Goal: Find specific page/section

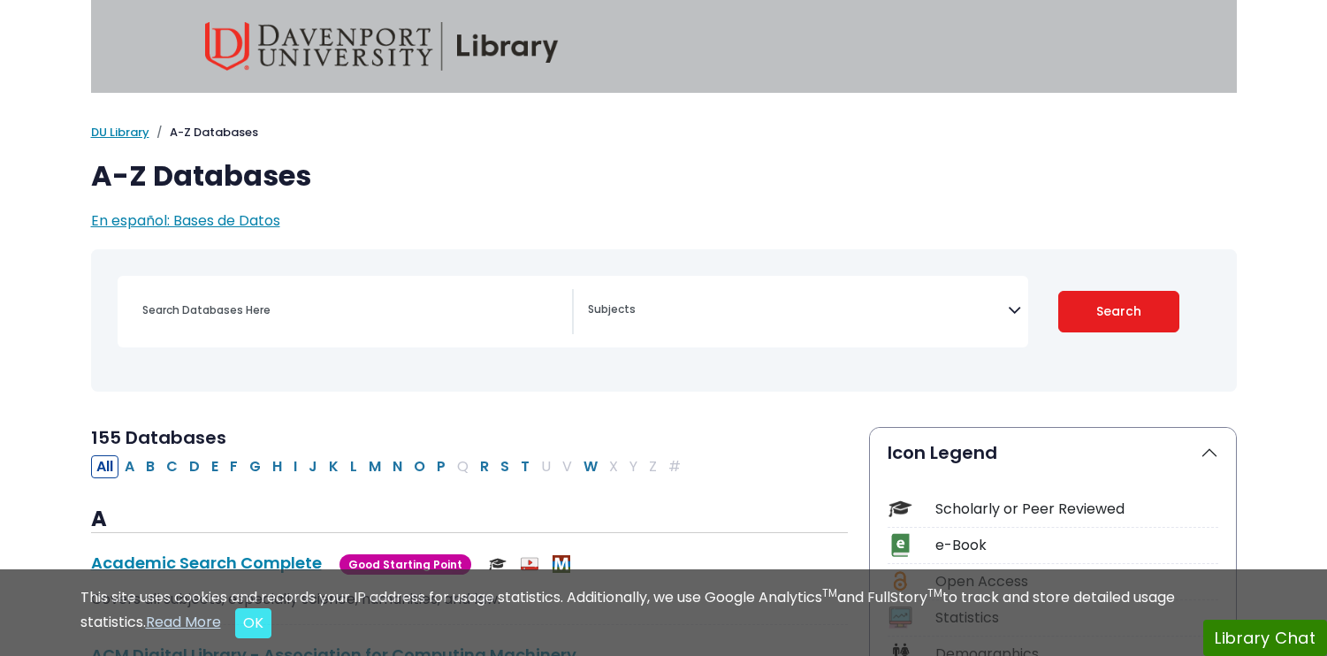
select select "Database Subject Filter"
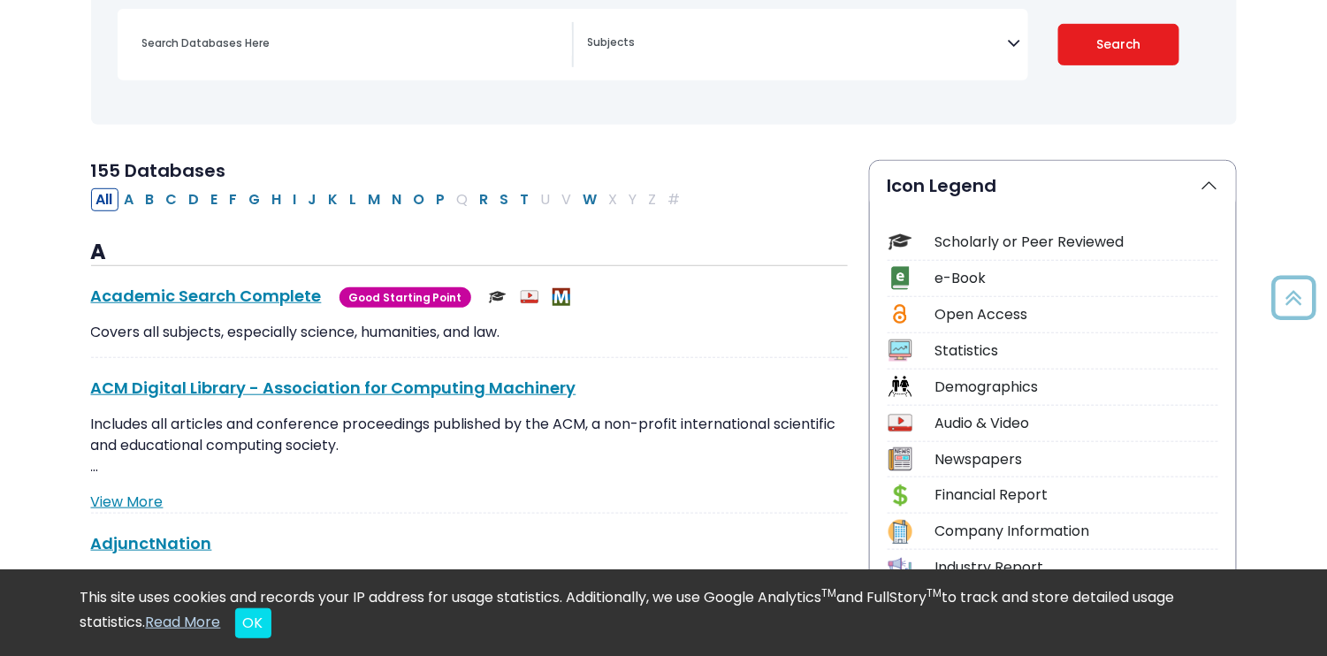
scroll to position [265, 0]
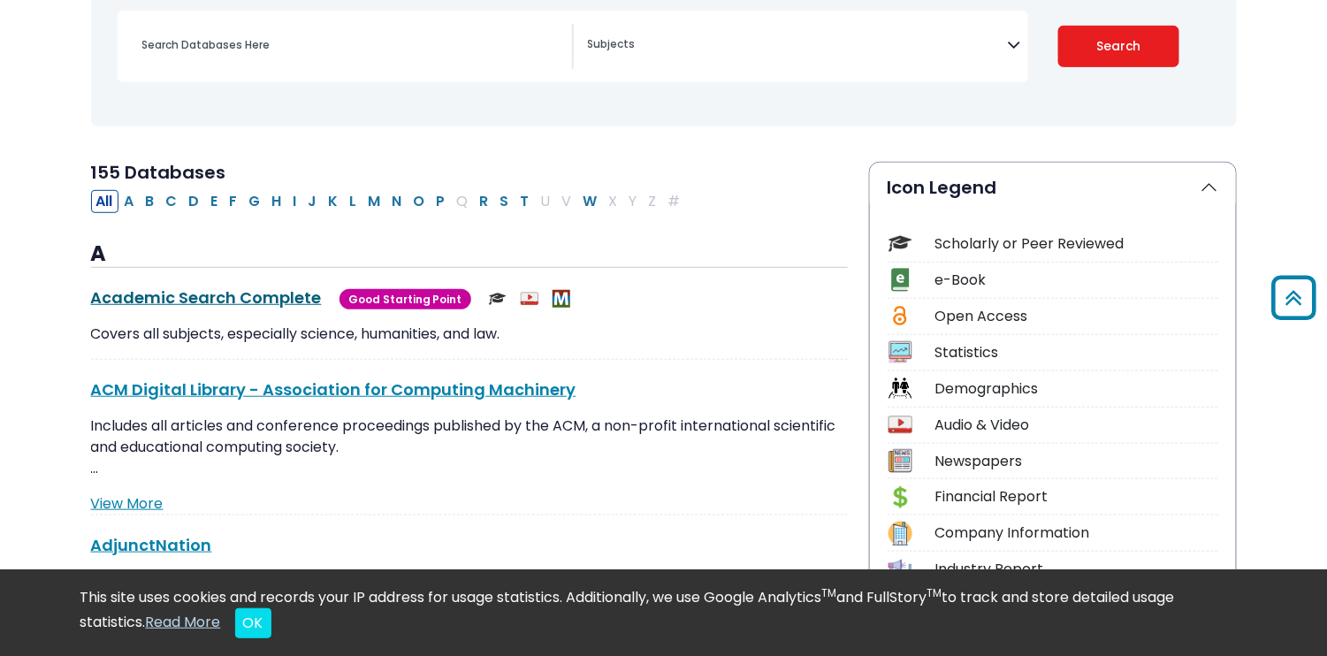
click at [181, 298] on link "Academic Search Complete This link opens in a new window" at bounding box center [206, 297] width 231 height 22
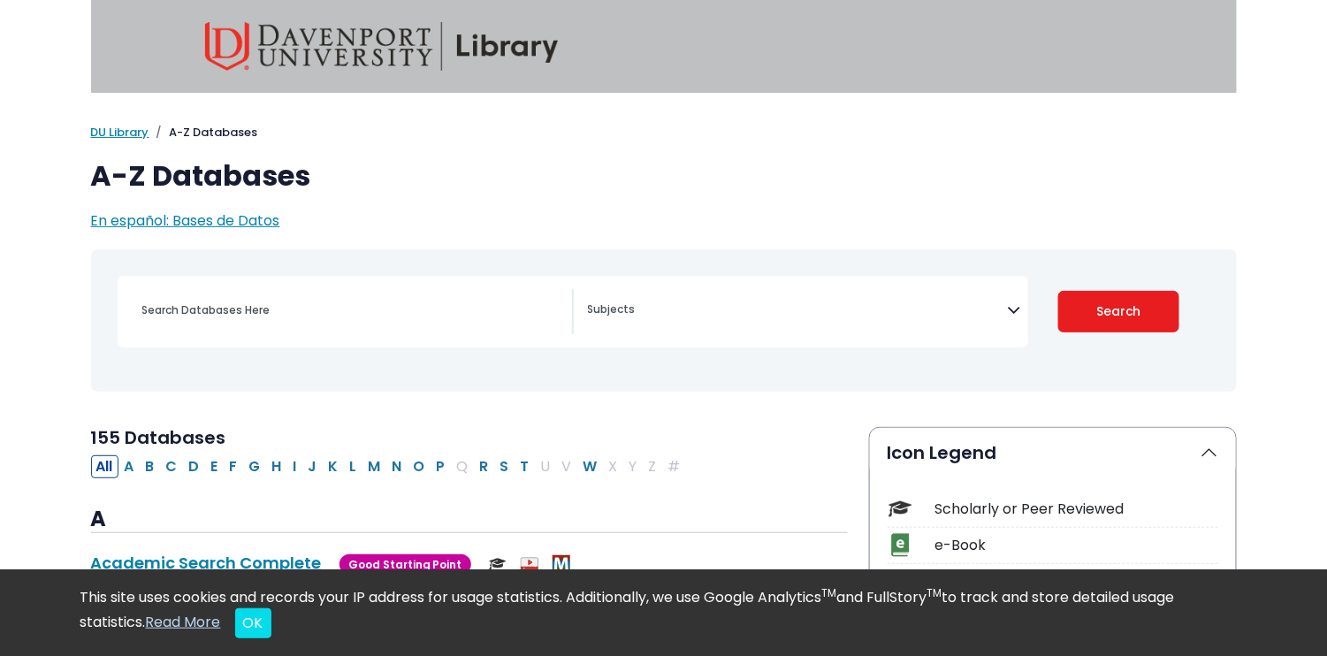
click at [673, 310] on textarea "Search" at bounding box center [798, 311] width 420 height 14
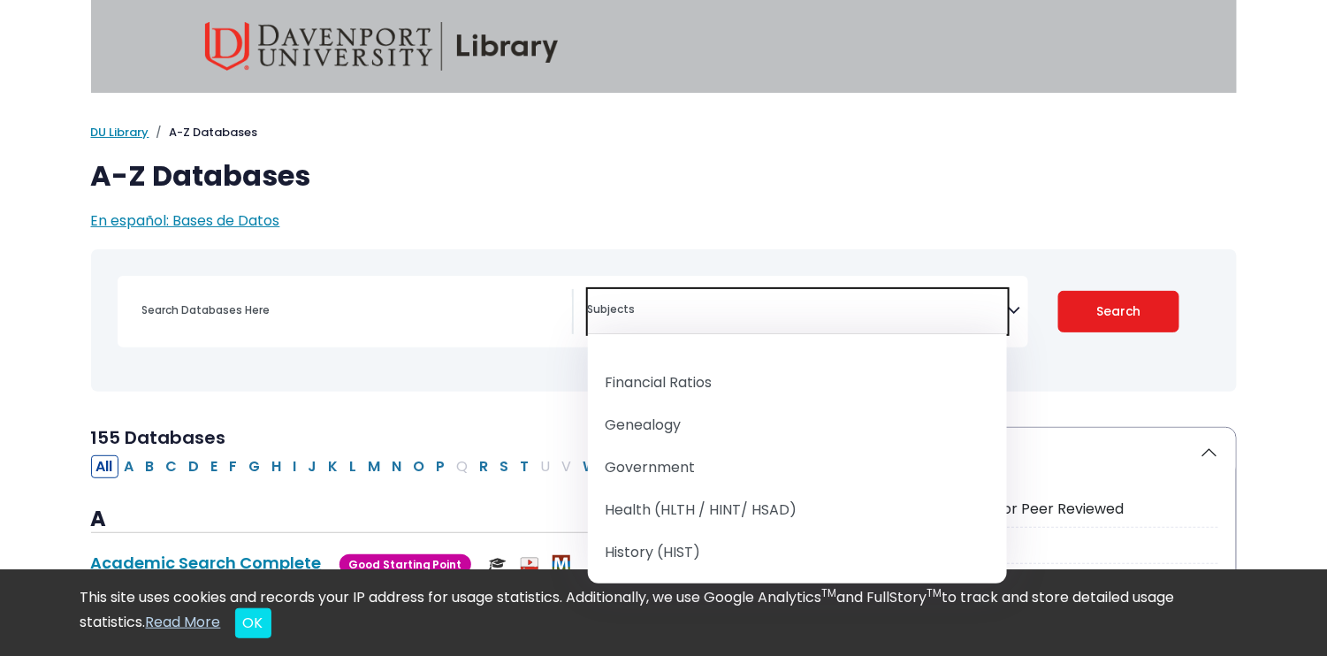
scroll to position [1149, 0]
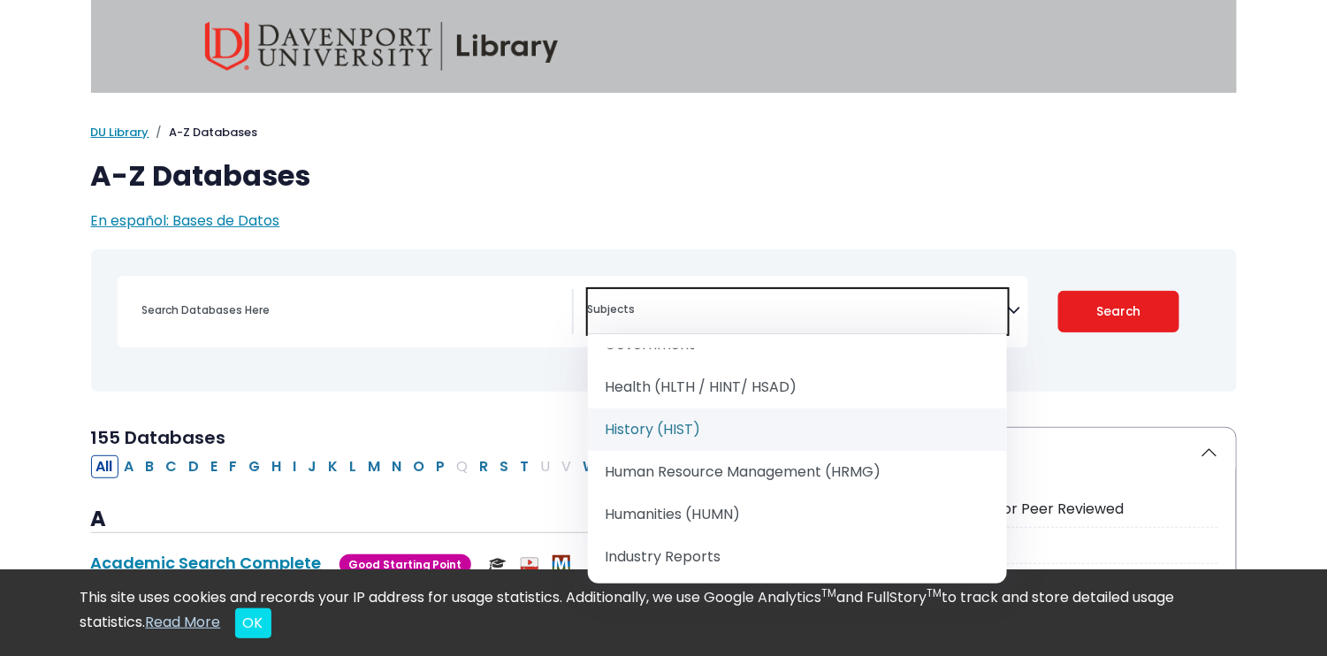
select select "219061"
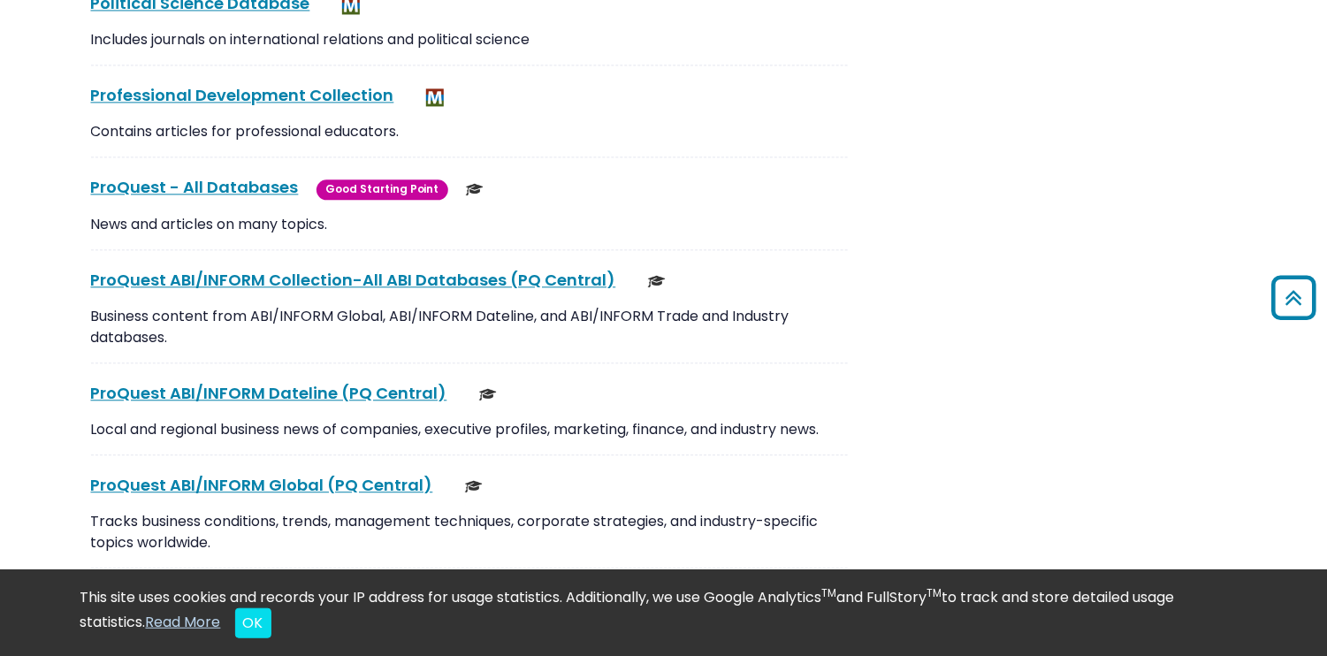
scroll to position [12556, 0]
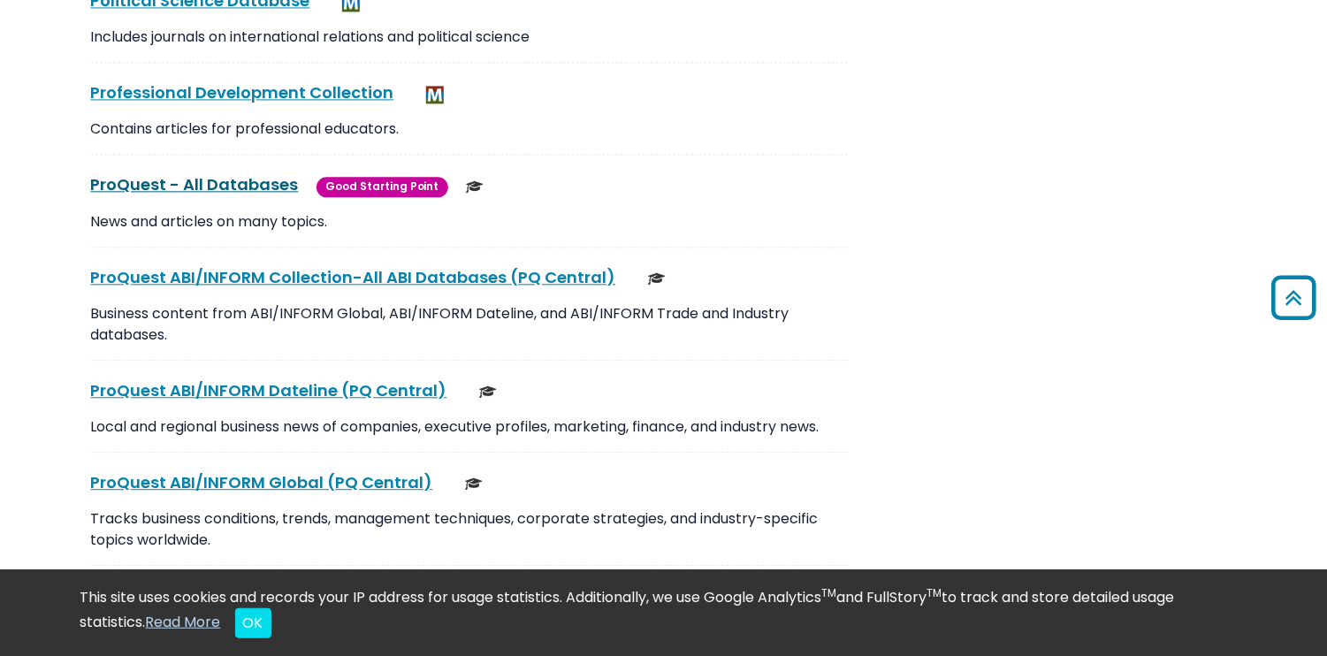
click at [217, 173] on link "ProQuest - All Databases This link opens in a new window" at bounding box center [195, 184] width 208 height 22
